Goal: Check status: Verify the current state of an ongoing process or item

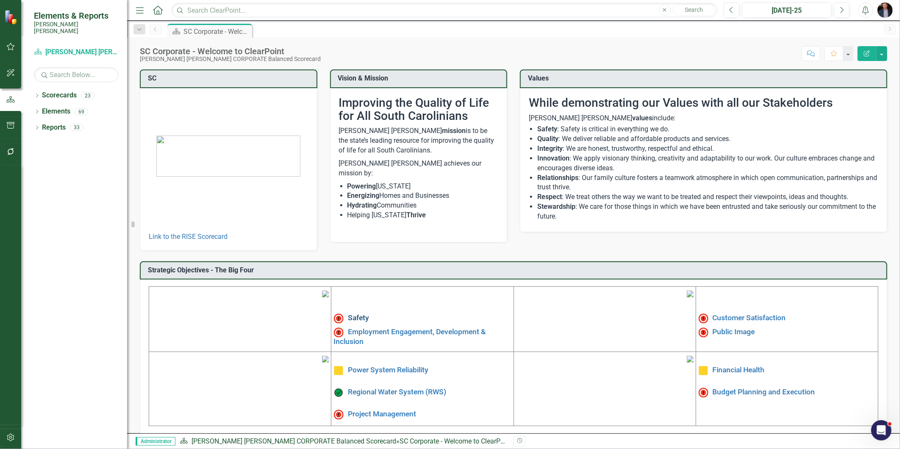
click at [356, 317] on link "Safety" at bounding box center [358, 318] width 21 height 8
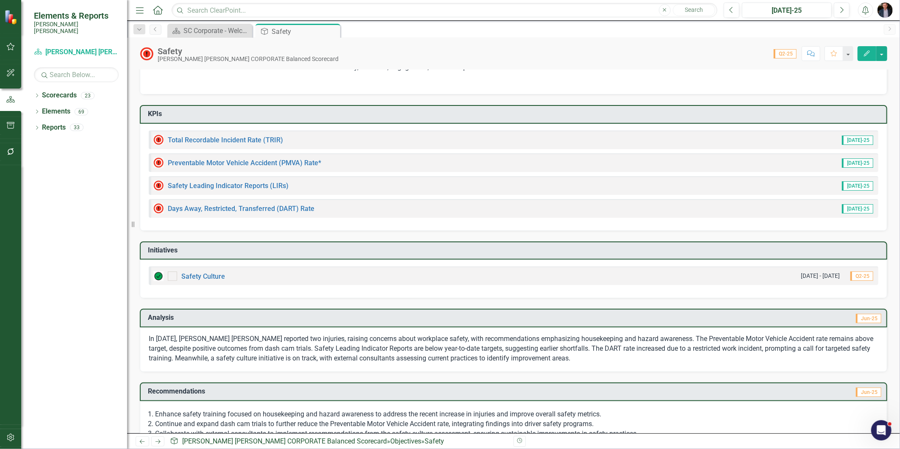
scroll to position [66, 0]
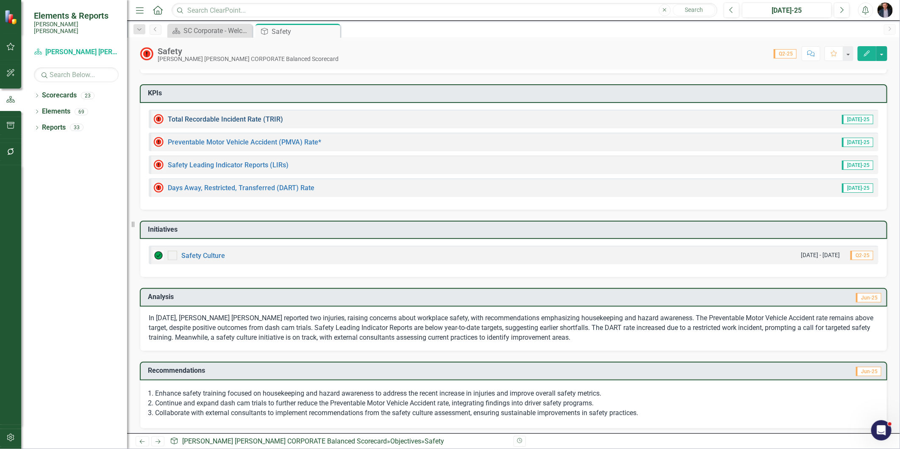
click at [257, 117] on link "Total Recordable Incident Rate (TRIR)" at bounding box center [225, 119] width 115 height 8
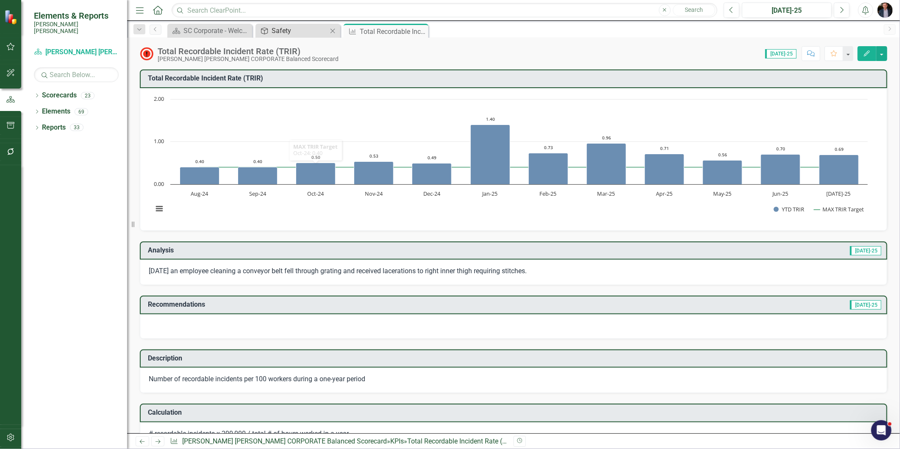
click at [288, 28] on div "Safety" at bounding box center [299, 30] width 56 height 11
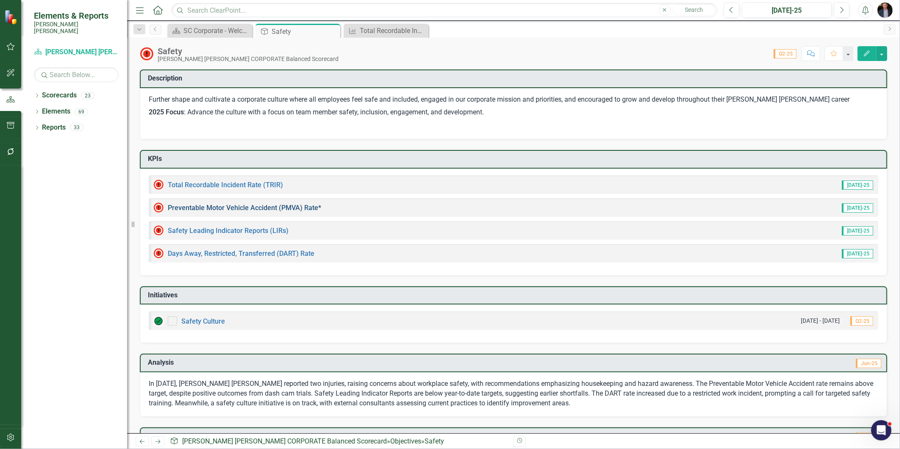
click at [256, 205] on link "Preventable Motor Vehicle Accident (PMVA) Rate*" at bounding box center [244, 208] width 153 height 8
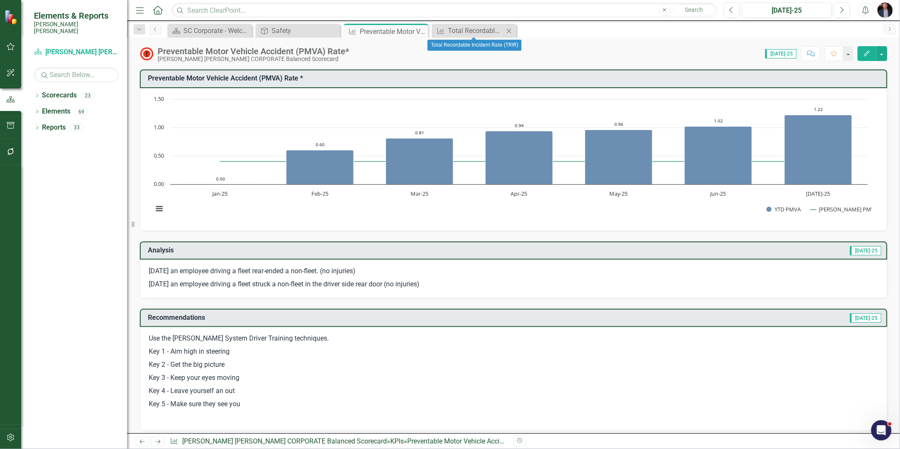
click at [460, 24] on div "KPI Total Recordable Incident Rate (TRIR) Close" at bounding box center [474, 31] width 85 height 14
click at [482, 33] on div "Total Recordable Incident Rate (TRIR)" at bounding box center [476, 30] width 56 height 11
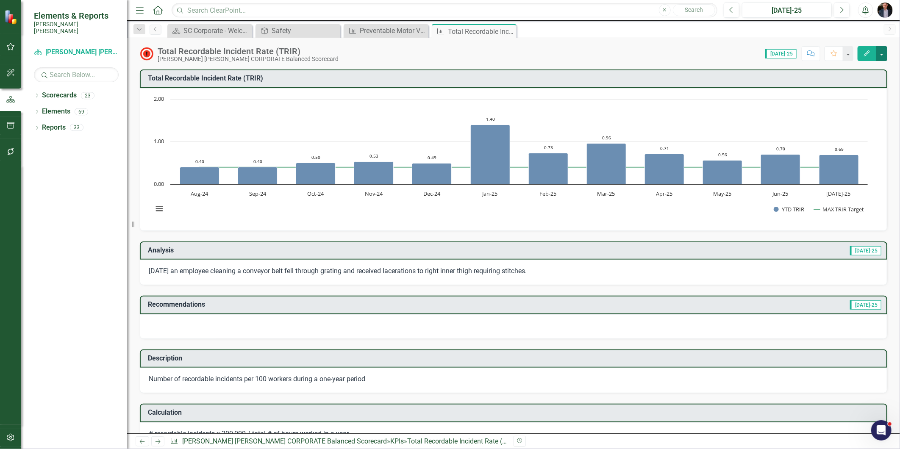
click at [886, 55] on button "button" at bounding box center [881, 53] width 11 height 15
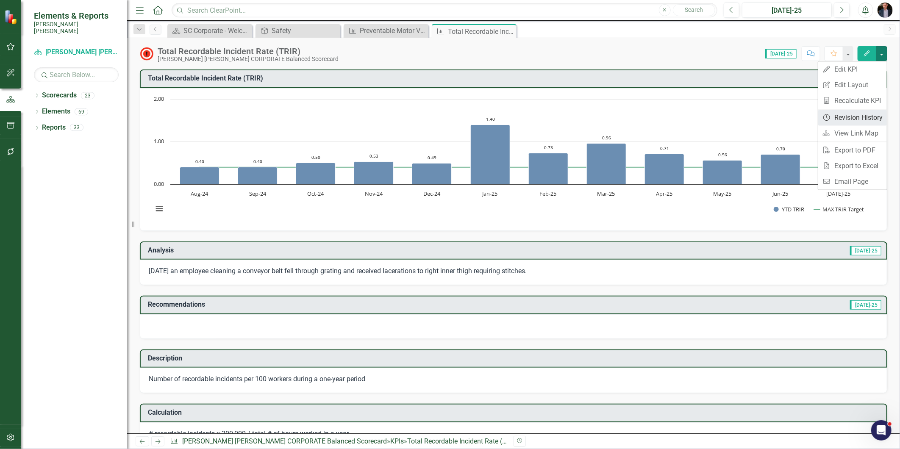
click at [850, 121] on link "Revision History Revision History" at bounding box center [852, 118] width 69 height 16
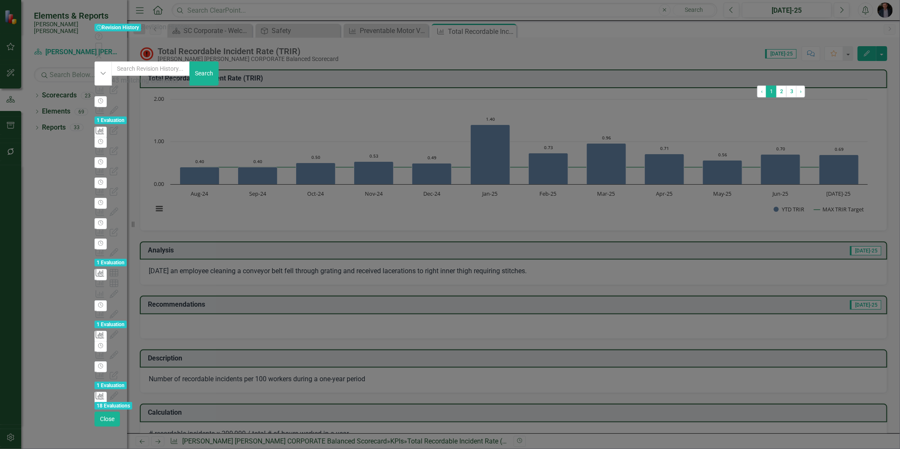
click at [103, 53] on icon "Close" at bounding box center [98, 56] width 8 height 7
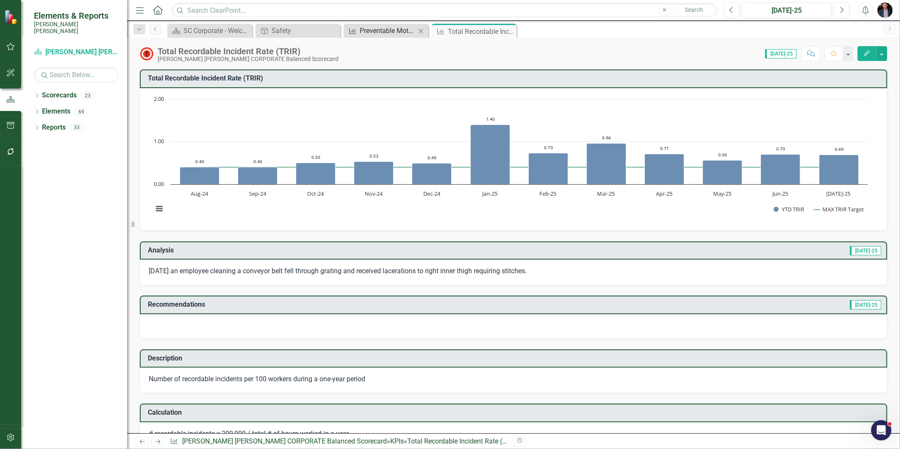
click at [368, 30] on div "Preventable Motor Vehicle Accident (PMVA) Rate*" at bounding box center [388, 30] width 56 height 11
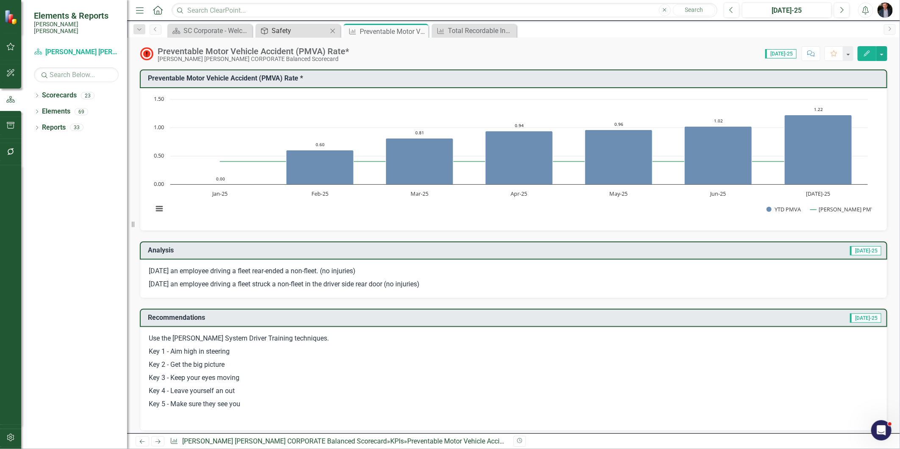
click at [294, 30] on div "Safety" at bounding box center [299, 30] width 56 height 11
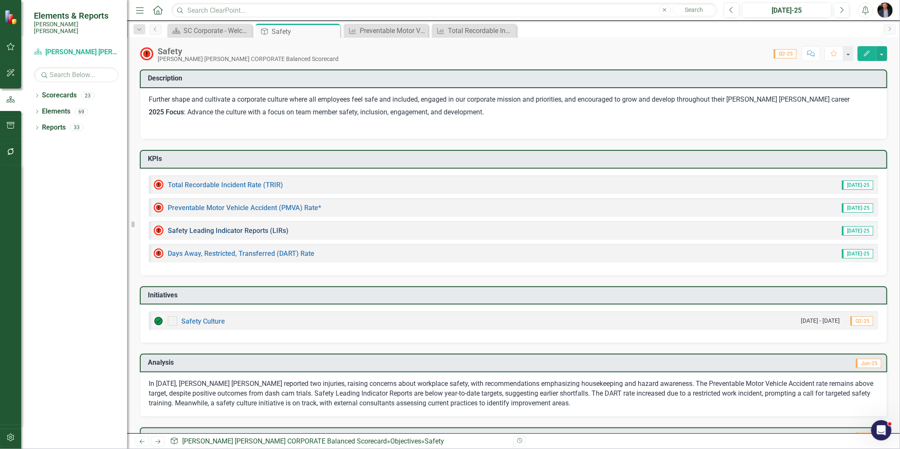
click at [254, 227] on link "Safety Leading Indicator Reports (LIRs)" at bounding box center [228, 231] width 121 height 8
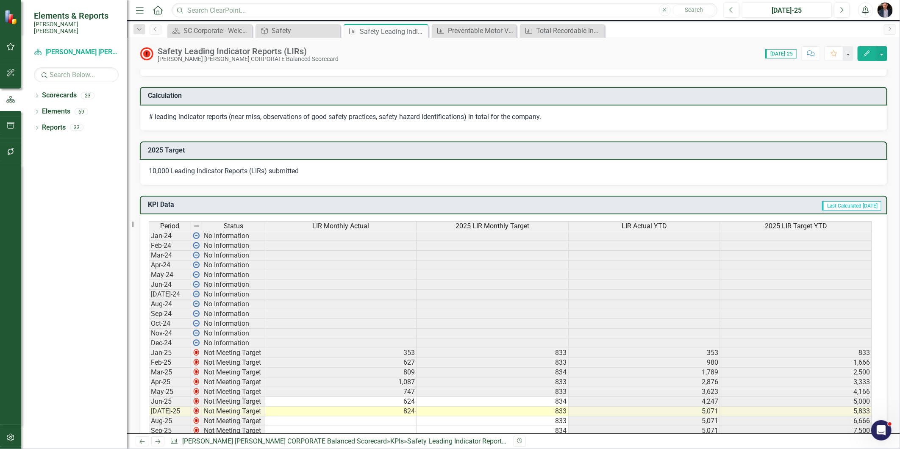
scroll to position [1, 0]
drag, startPoint x: 414, startPoint y: 224, endPoint x: 323, endPoint y: 223, distance: 91.1
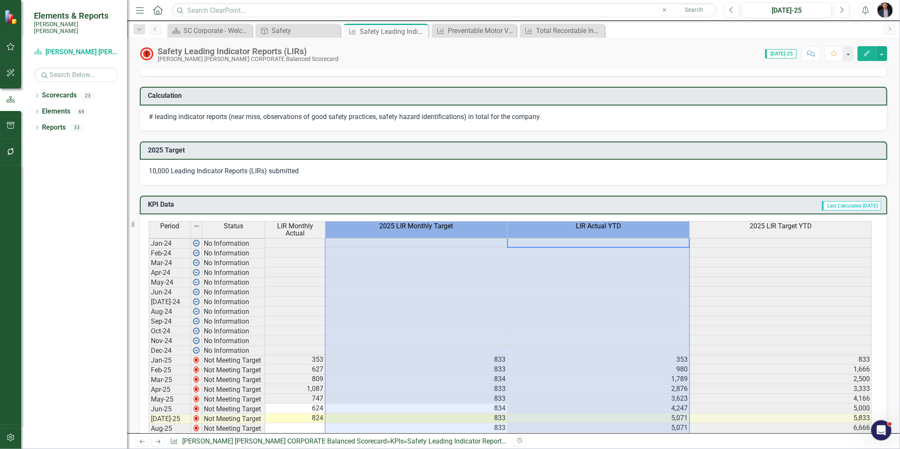
drag, startPoint x: 507, startPoint y: 222, endPoint x: 397, endPoint y: 222, distance: 109.7
click at [397, 222] on tr "Period Status LIR Monthly Actual 2025 LIR Monthly Target LIR Actual YTD 2025 LI…" at bounding box center [510, 229] width 723 height 17
click at [496, 199] on td "Last Calculated [DATE]" at bounding box center [626, 206] width 511 height 14
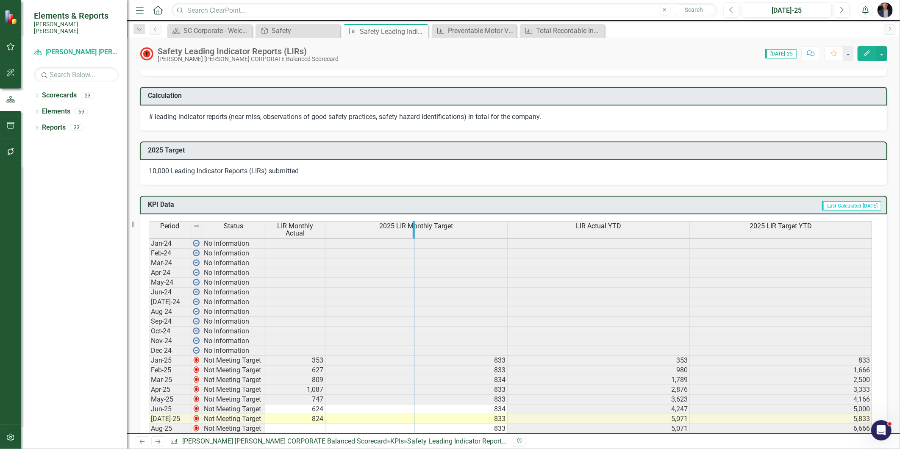
drag, startPoint x: 505, startPoint y: 222, endPoint x: 412, endPoint y: 222, distance: 93.6
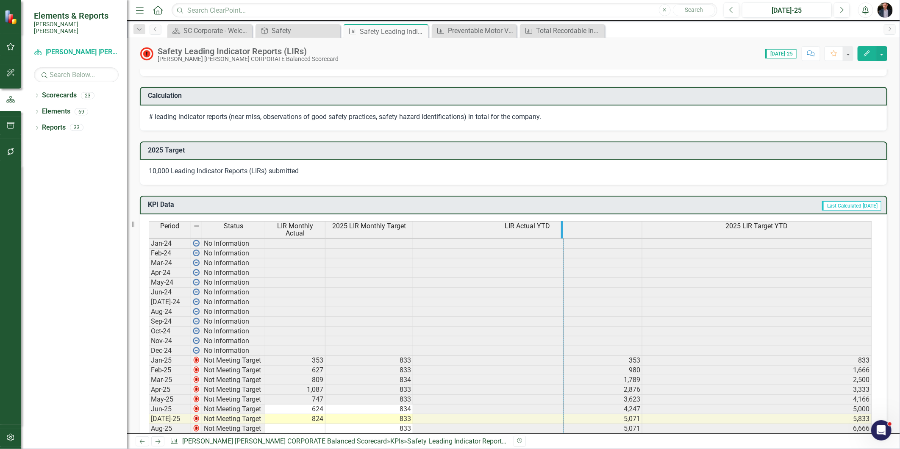
drag, startPoint x: 640, startPoint y: 228, endPoint x: 493, endPoint y: 228, distance: 147.0
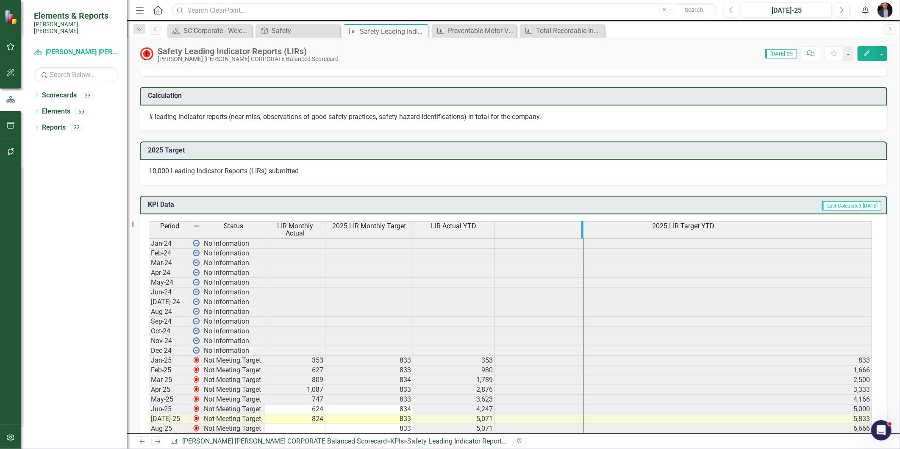
drag, startPoint x: 871, startPoint y: 226, endPoint x: 583, endPoint y: 229, distance: 288.0
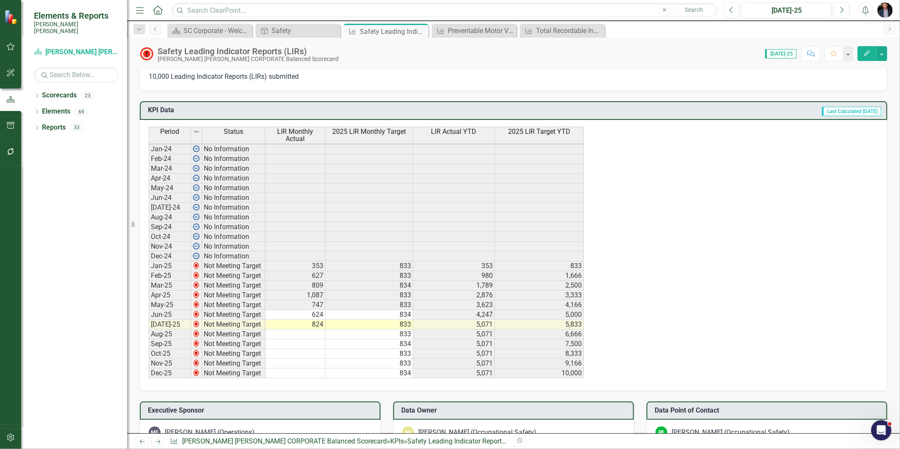
scroll to position [0, 0]
click at [421, 30] on icon "Close" at bounding box center [420, 31] width 8 height 7
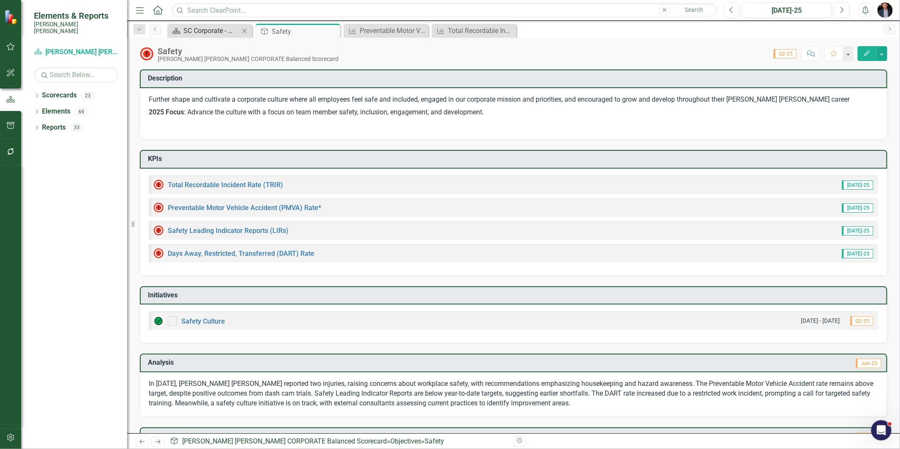
click at [206, 32] on div "SC Corporate - Welcome to ClearPoint" at bounding box center [211, 30] width 56 height 11
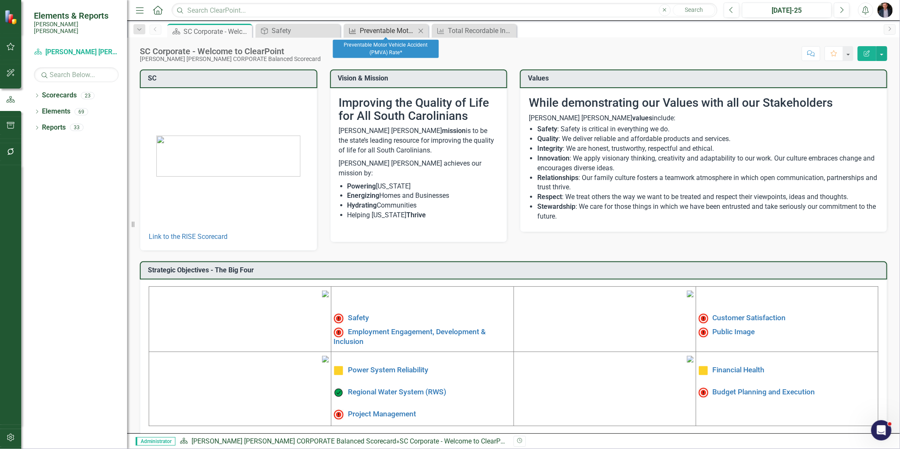
click at [363, 33] on div "Preventable Motor Vehicle Accident (PMVA) Rate*" at bounding box center [388, 30] width 56 height 11
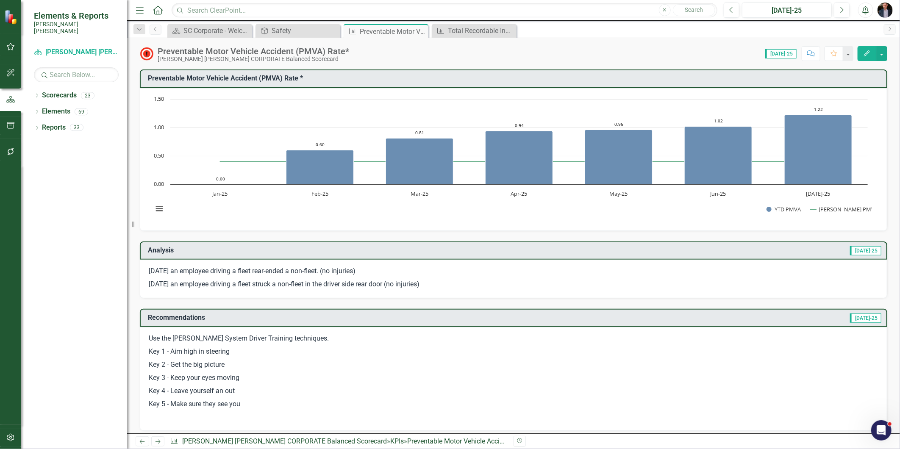
click at [869, 55] on icon "Edit" at bounding box center [867, 53] width 8 height 6
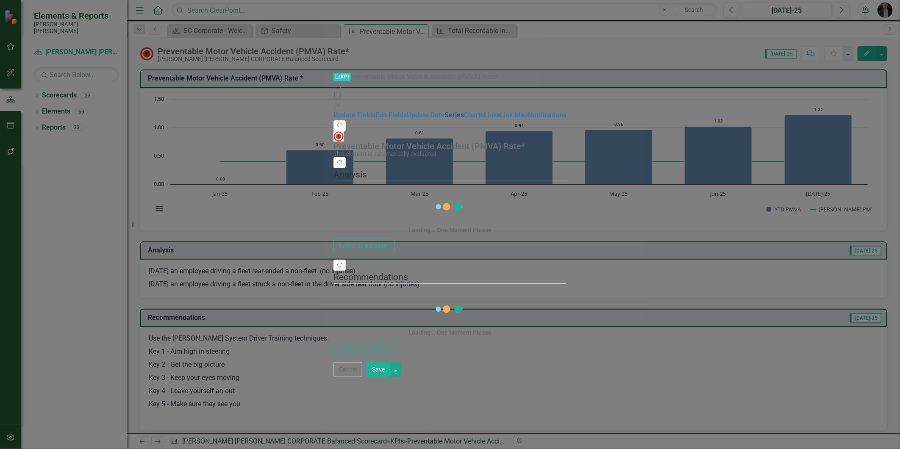
click at [444, 111] on link "Series" at bounding box center [453, 115] width 19 height 8
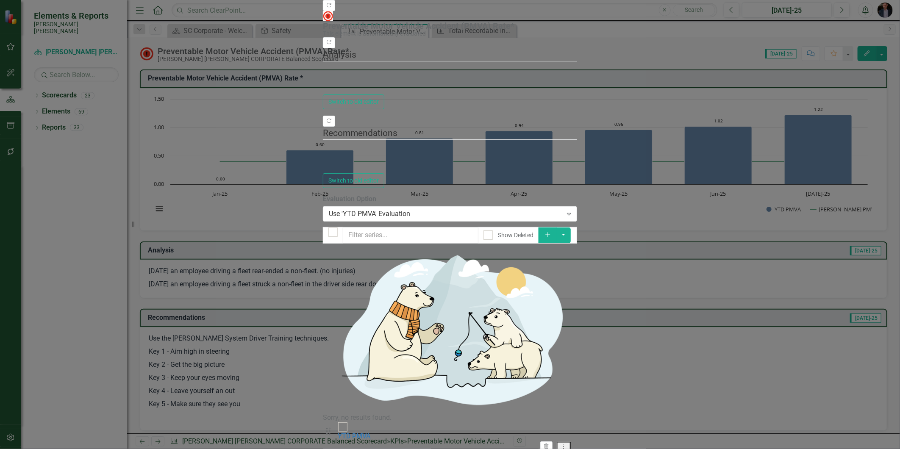
checkbox input "false"
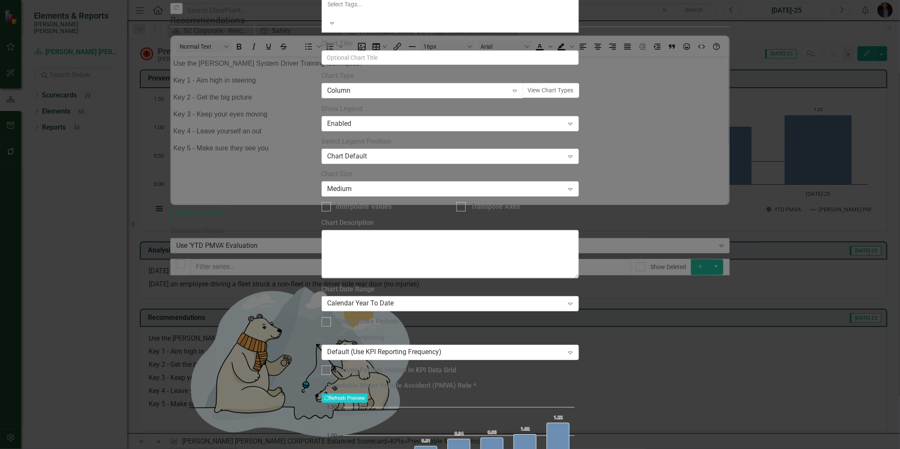
click at [439, 299] on div "Calendar Year To Date" at bounding box center [445, 304] width 236 height 10
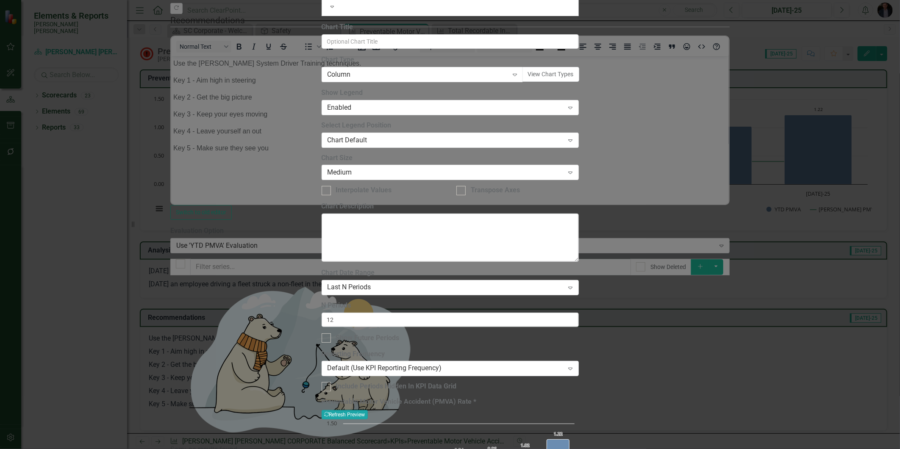
click at [368, 410] on button "Recalculate Refresh Preview" at bounding box center [344, 414] width 46 height 9
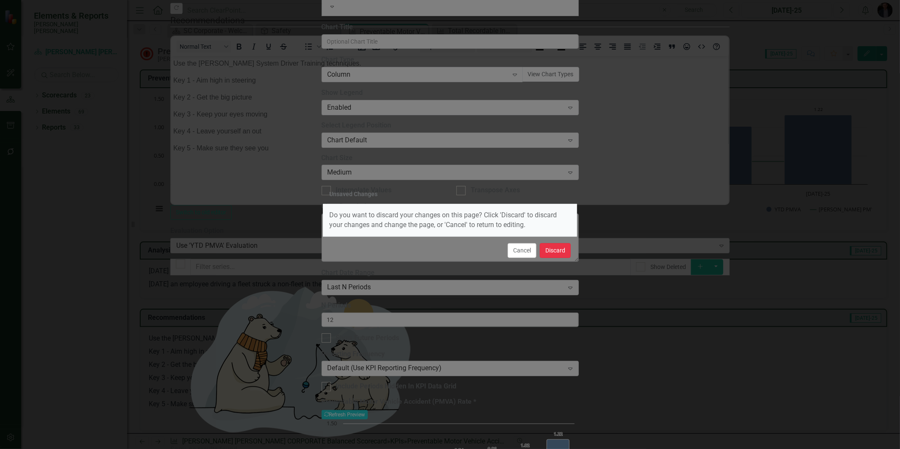
drag, startPoint x: 560, startPoint y: 252, endPoint x: 590, endPoint y: 259, distance: 30.8
click at [560, 252] on button "Discard" at bounding box center [555, 250] width 31 height 15
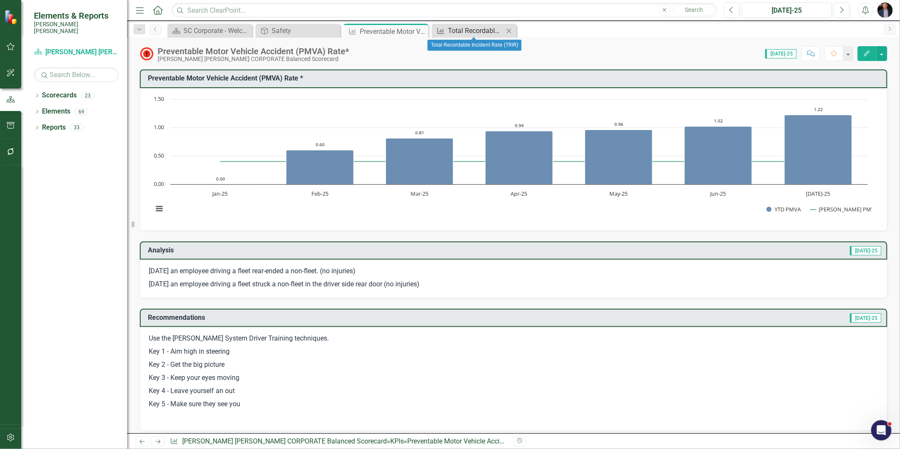
click at [478, 32] on div "Total Recordable Incident Rate (TRIR)" at bounding box center [476, 30] width 56 height 11
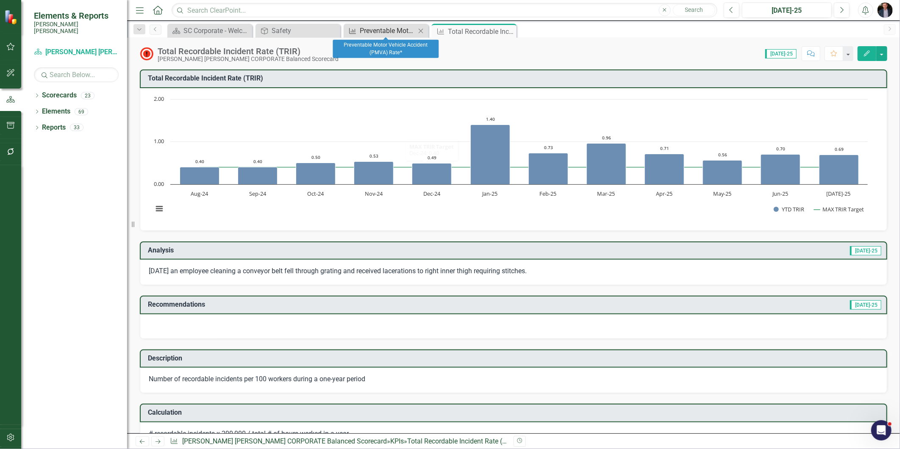
click at [404, 32] on div "Preventable Motor Vehicle Accident (PMVA) Rate*" at bounding box center [388, 30] width 56 height 11
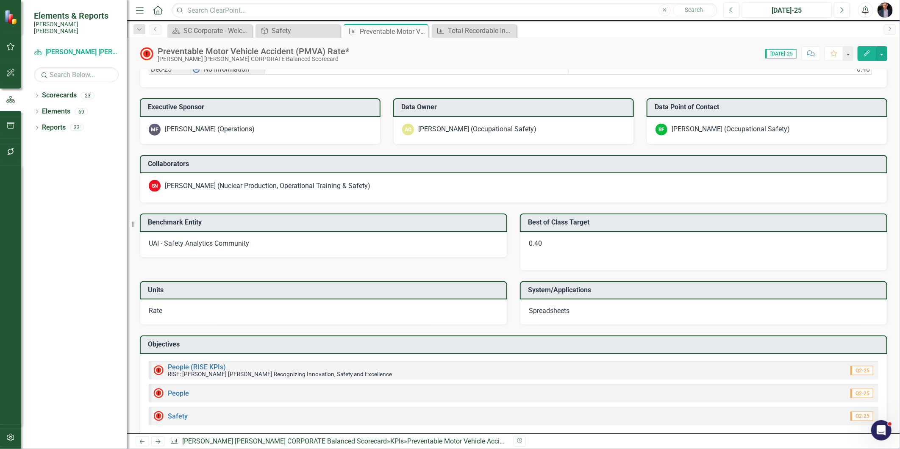
scroll to position [694, 0]
